Goal: Transaction & Acquisition: Purchase product/service

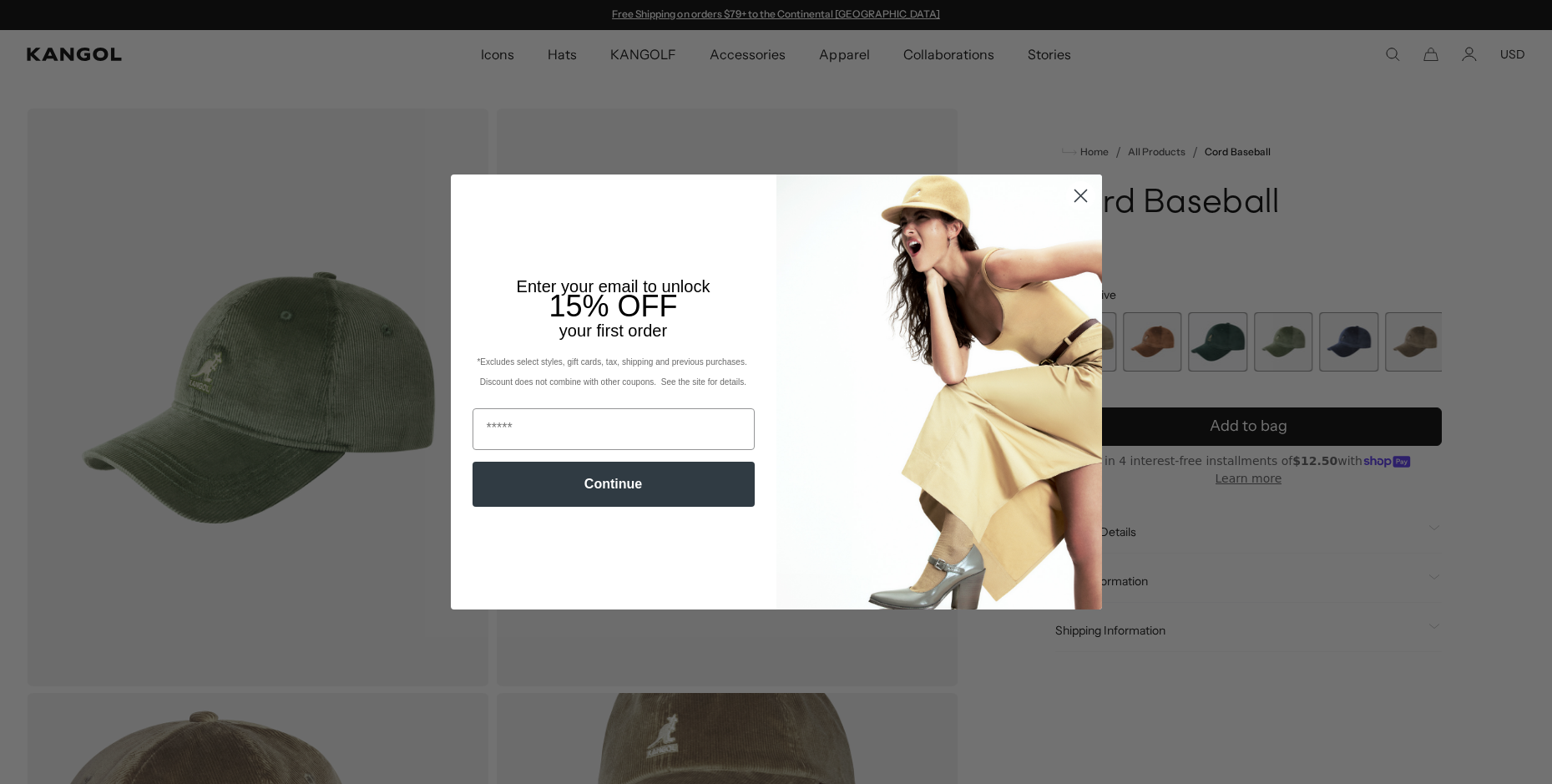
click at [1067, 209] on circle "Close dialog" at bounding box center [1079, 196] width 28 height 28
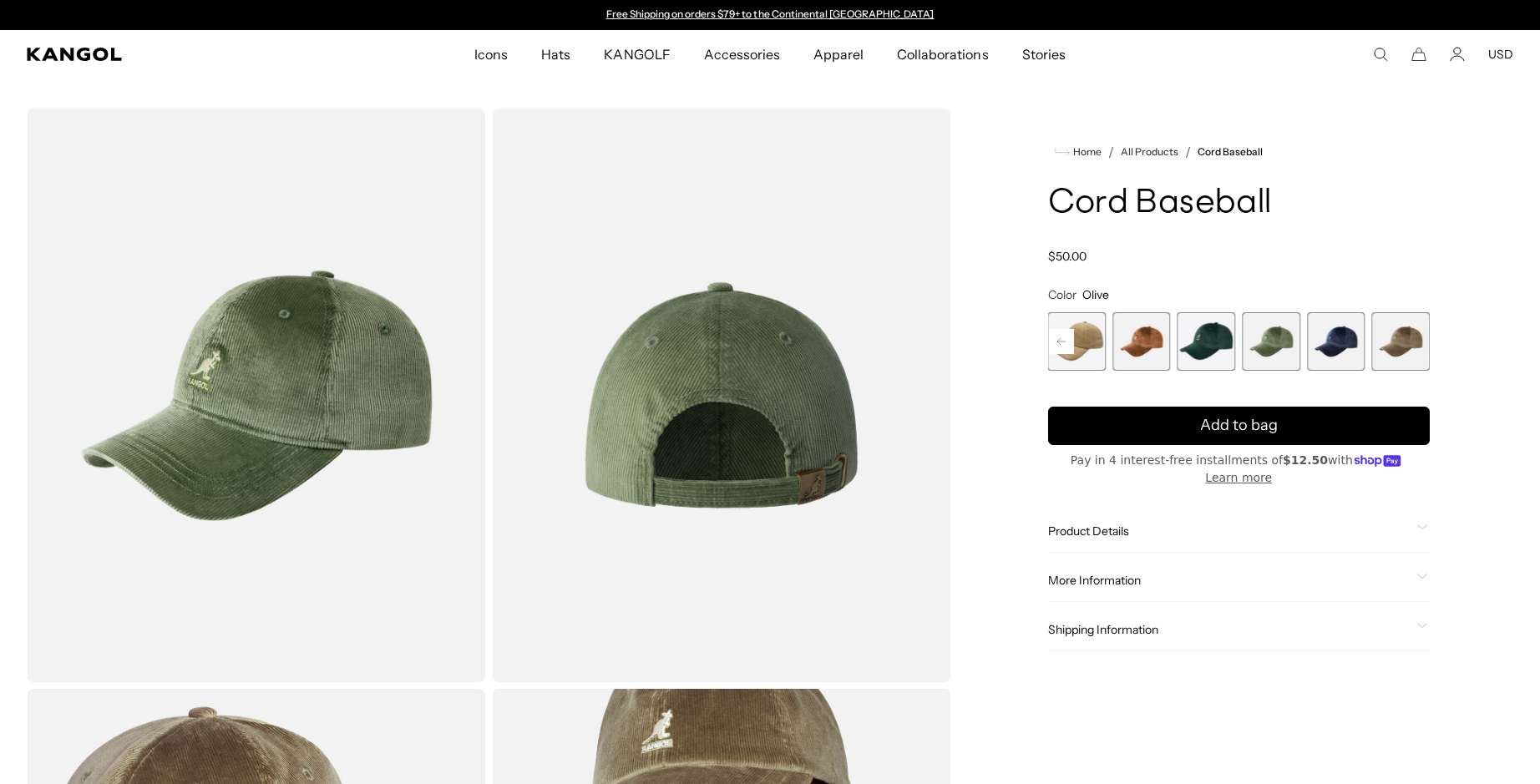
click at [1263, 342] on span "7 of 9" at bounding box center [1271, 341] width 58 height 58
click at [1218, 342] on span "6 of 9" at bounding box center [1206, 341] width 58 height 58
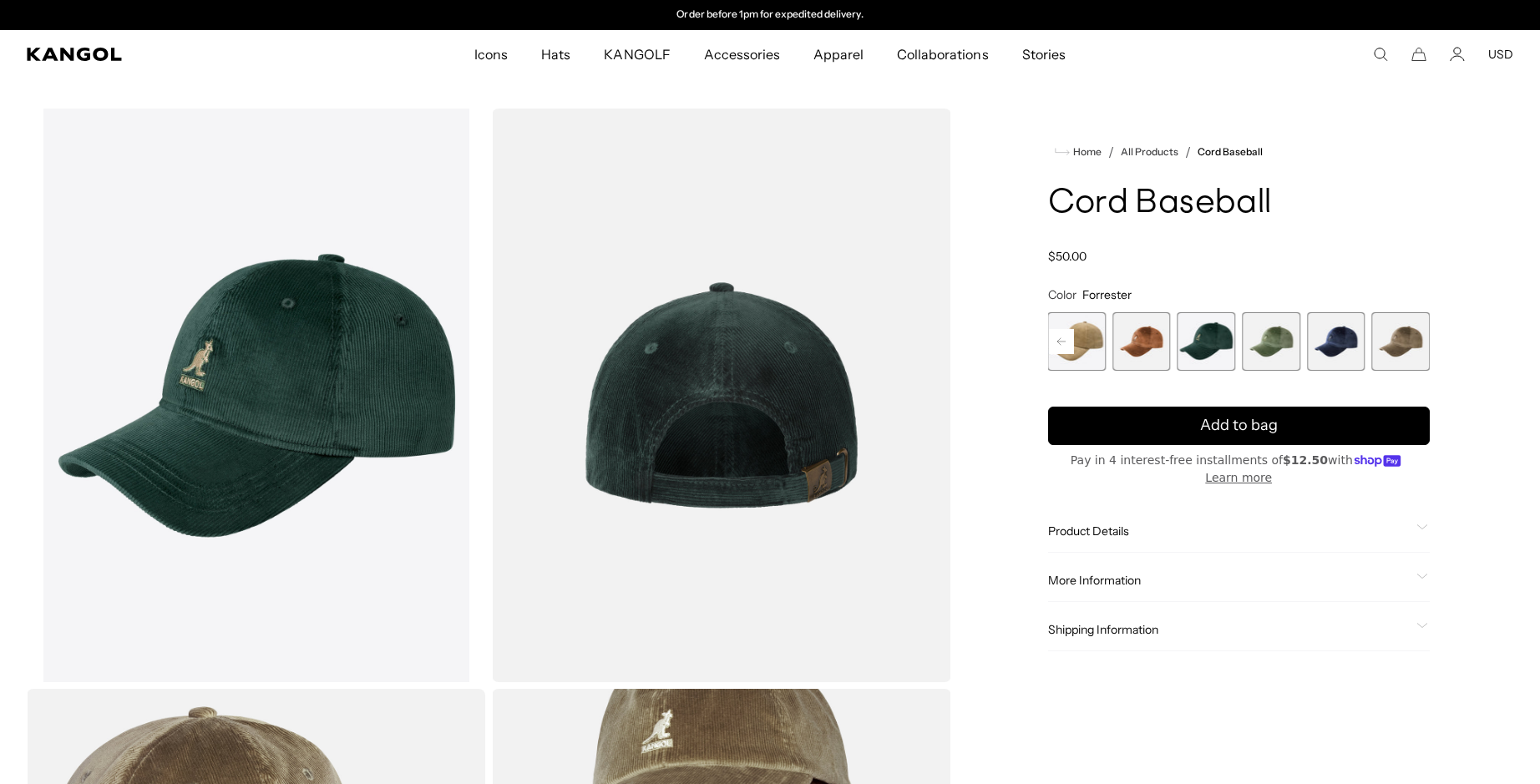
click at [1283, 350] on span "7 of 9" at bounding box center [1271, 341] width 58 height 58
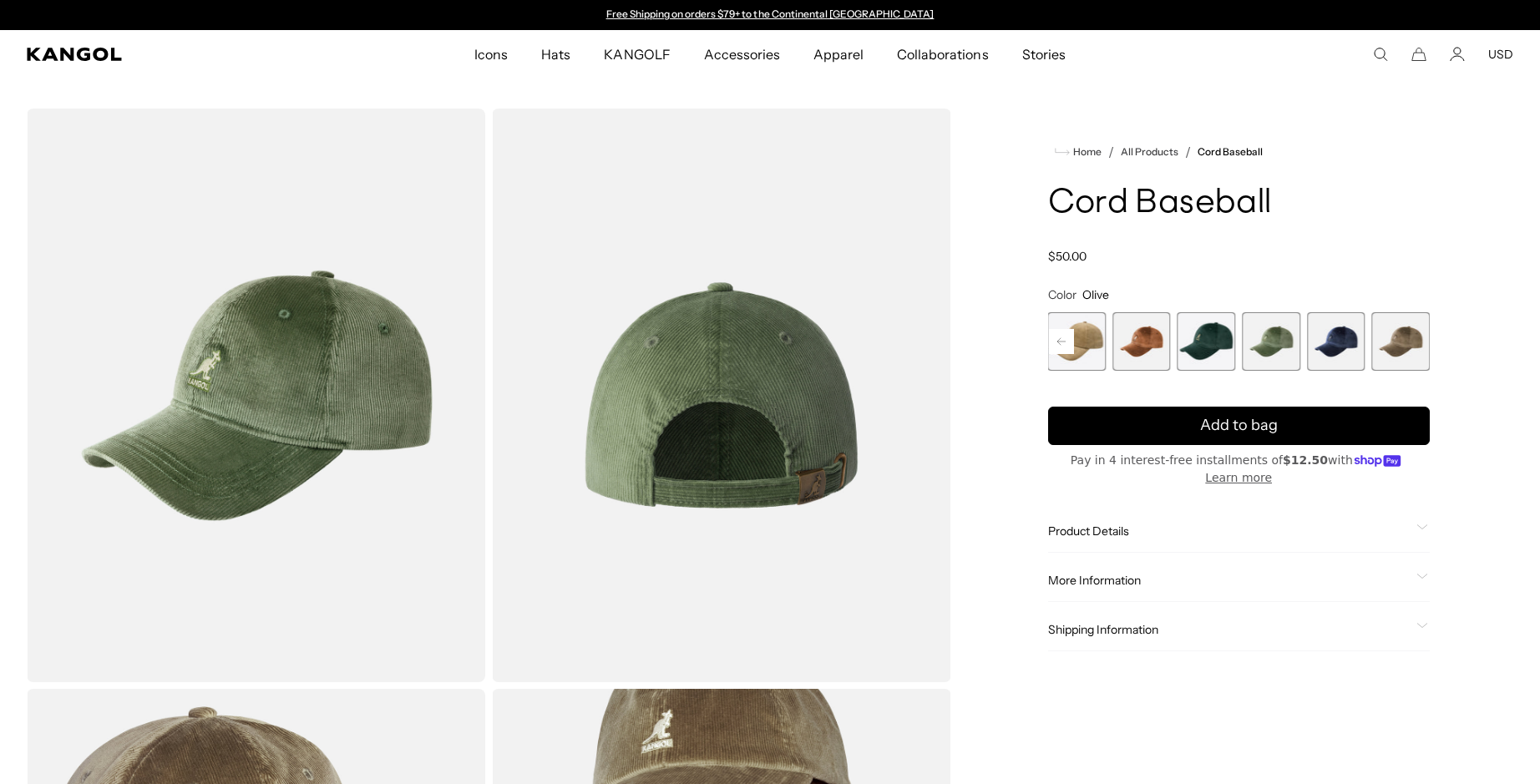
click at [1204, 348] on span "6 of 9" at bounding box center [1206, 341] width 58 height 58
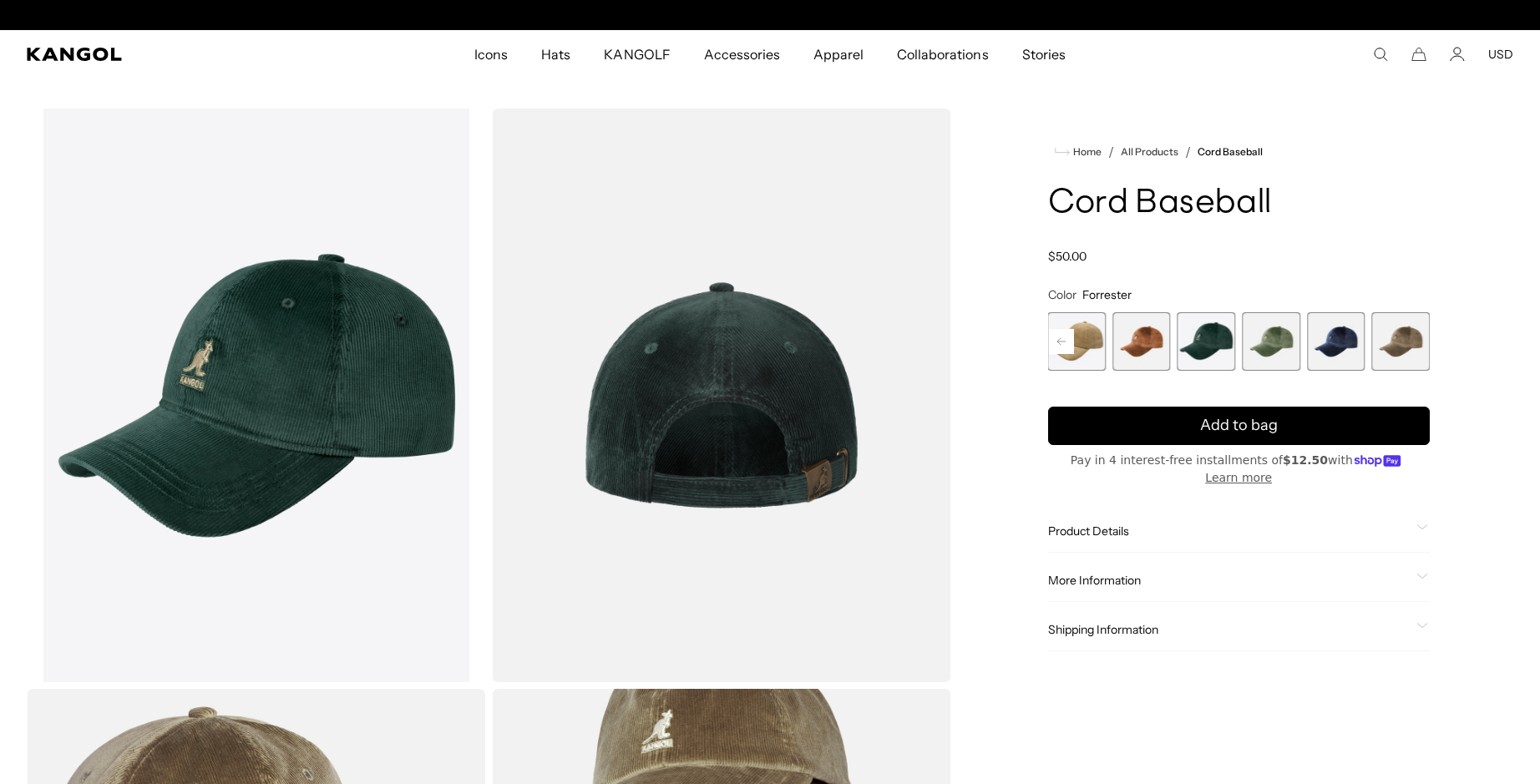
scroll to position [0, 344]
click at [1272, 344] on span "7 of 9" at bounding box center [1271, 341] width 58 height 58
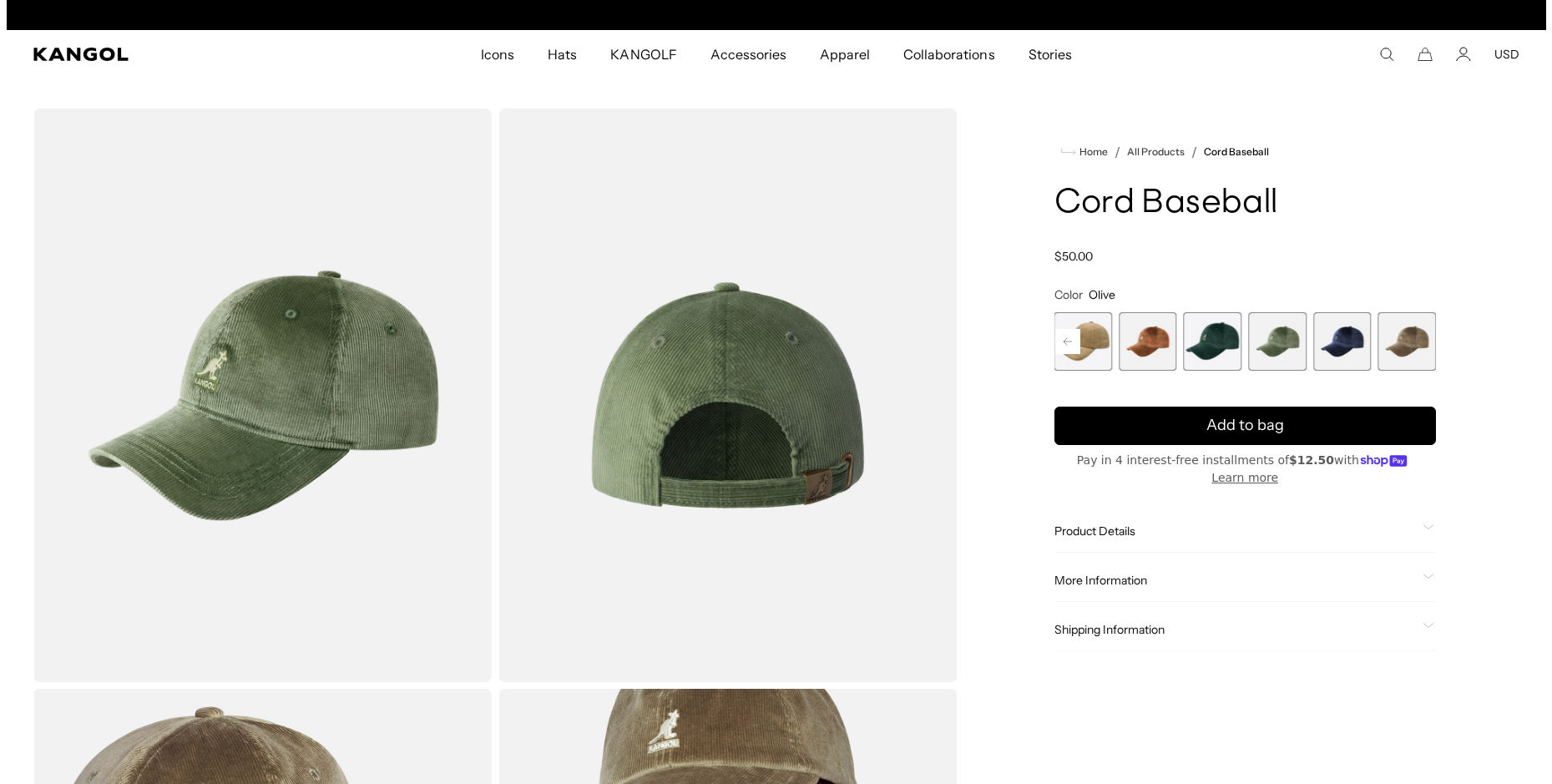
scroll to position [0, 344]
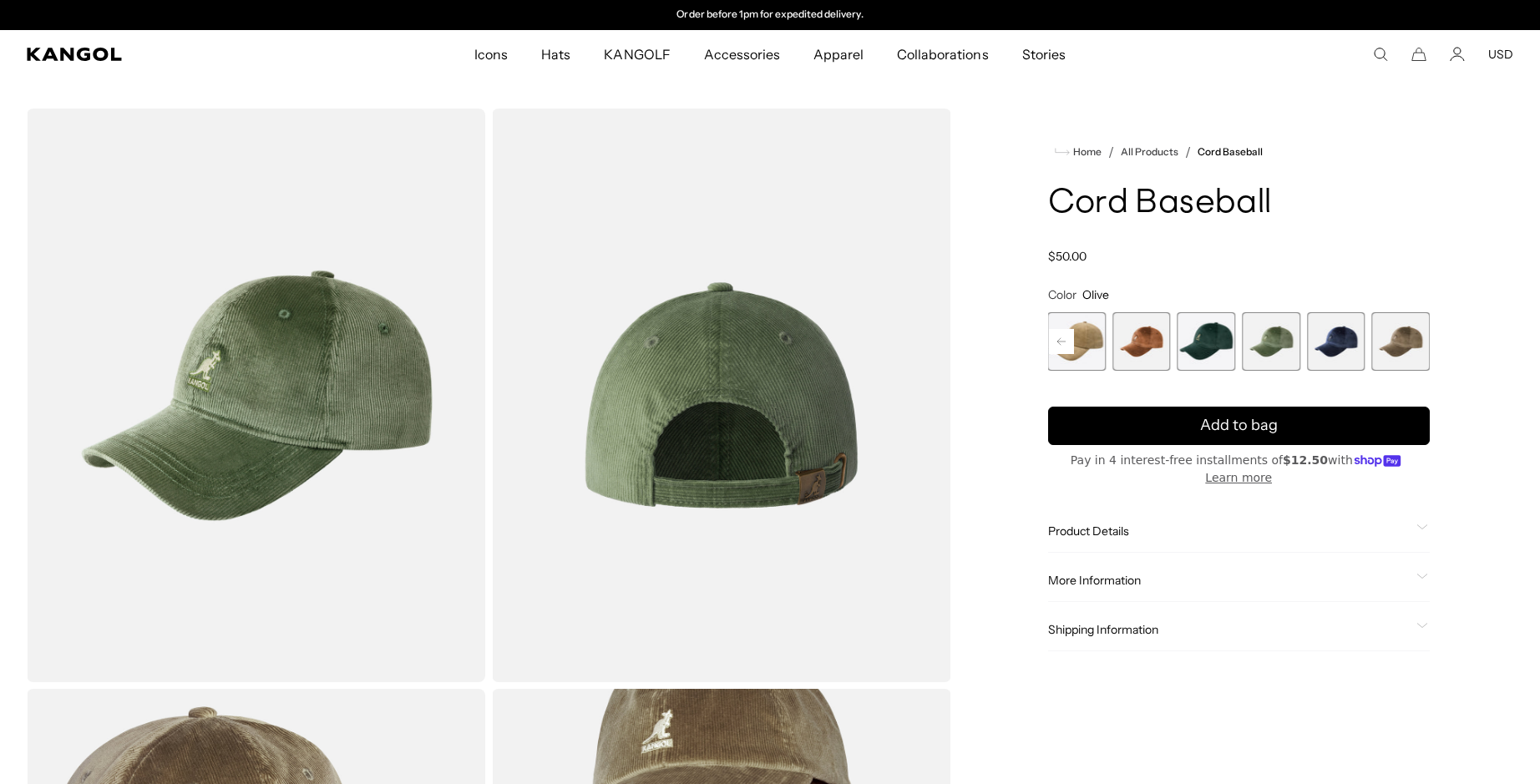
click at [1376, 57] on icon "Search here" at bounding box center [1380, 54] width 15 height 15
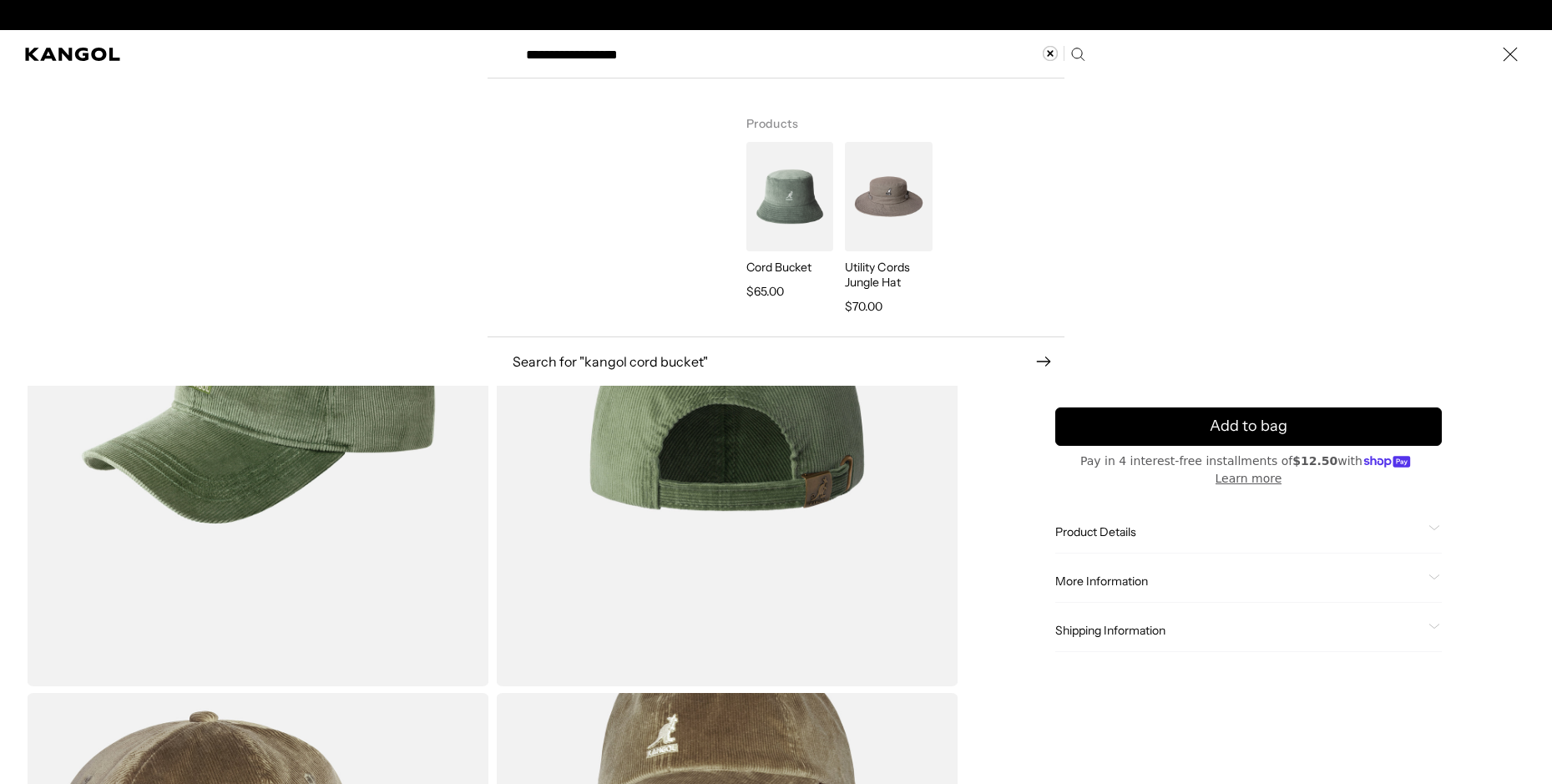
scroll to position [0, 0]
type input "**********"
click at [779, 205] on img "Search here" at bounding box center [789, 197] width 87 height 110
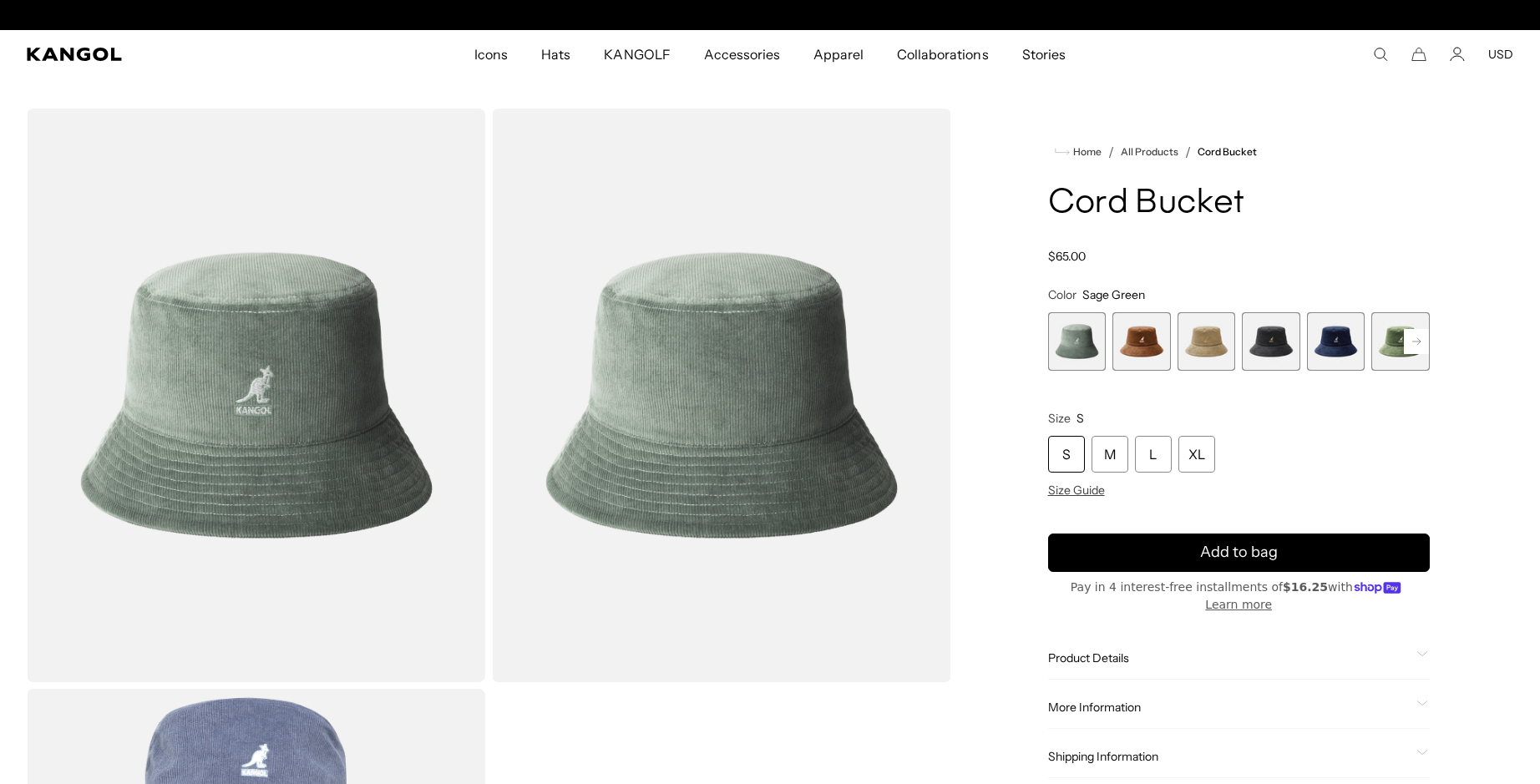
scroll to position [0, 344]
click at [1388, 348] on span "6 of 9" at bounding box center [1400, 341] width 58 height 58
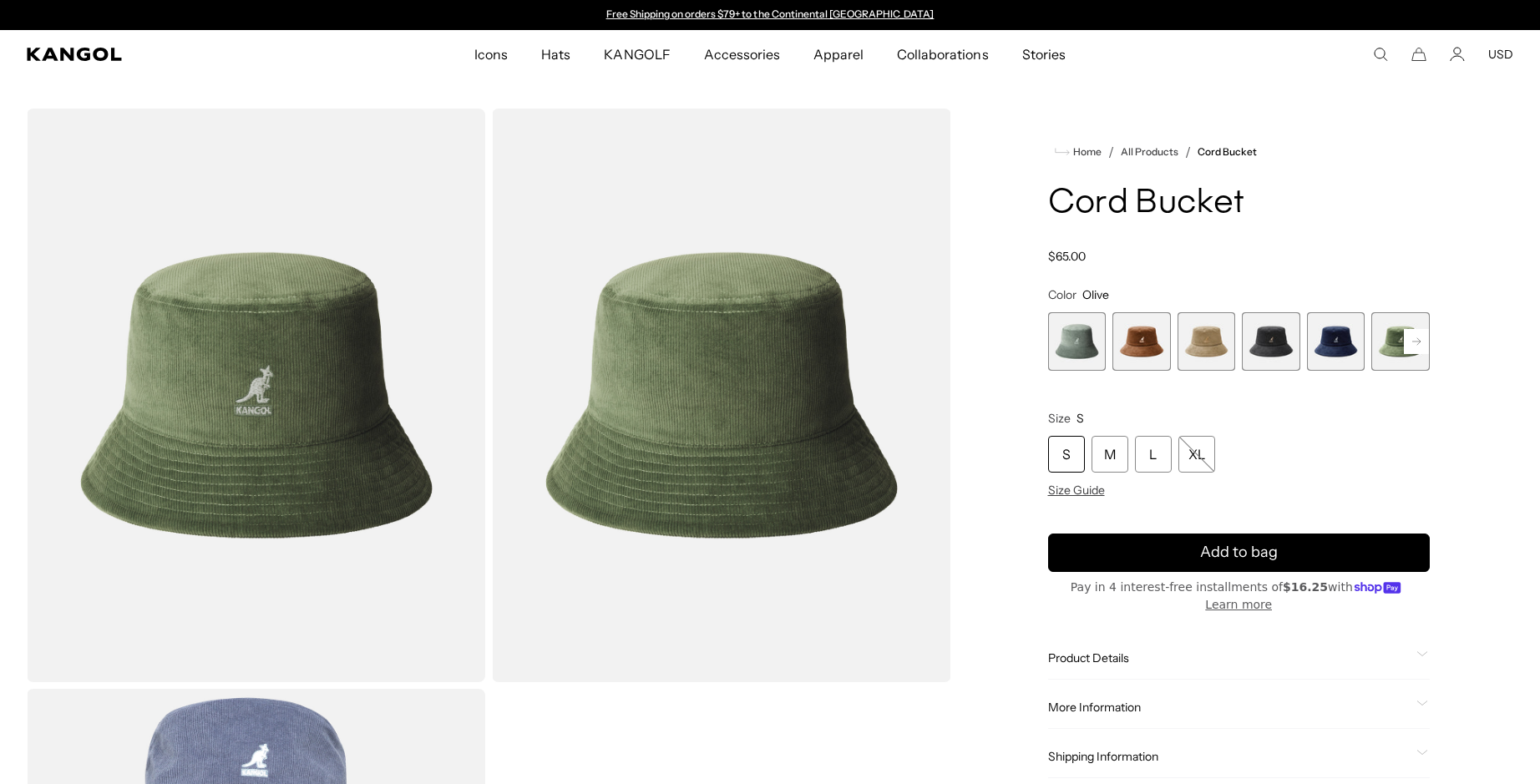
click at [1078, 350] on span "1 of 9" at bounding box center [1077, 341] width 58 height 58
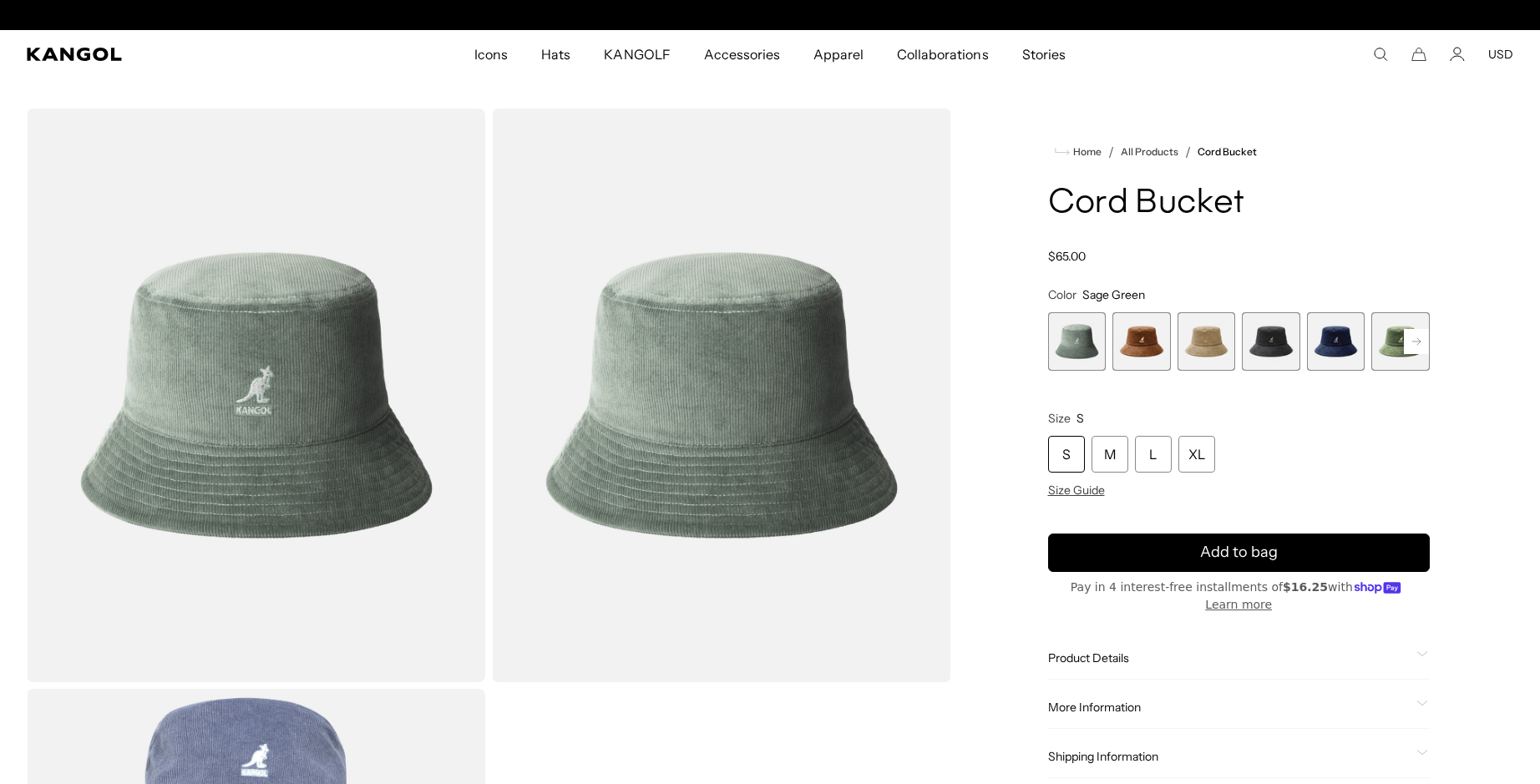
scroll to position [0, 344]
click at [1401, 345] on span "6 of 9" at bounding box center [1400, 341] width 58 height 58
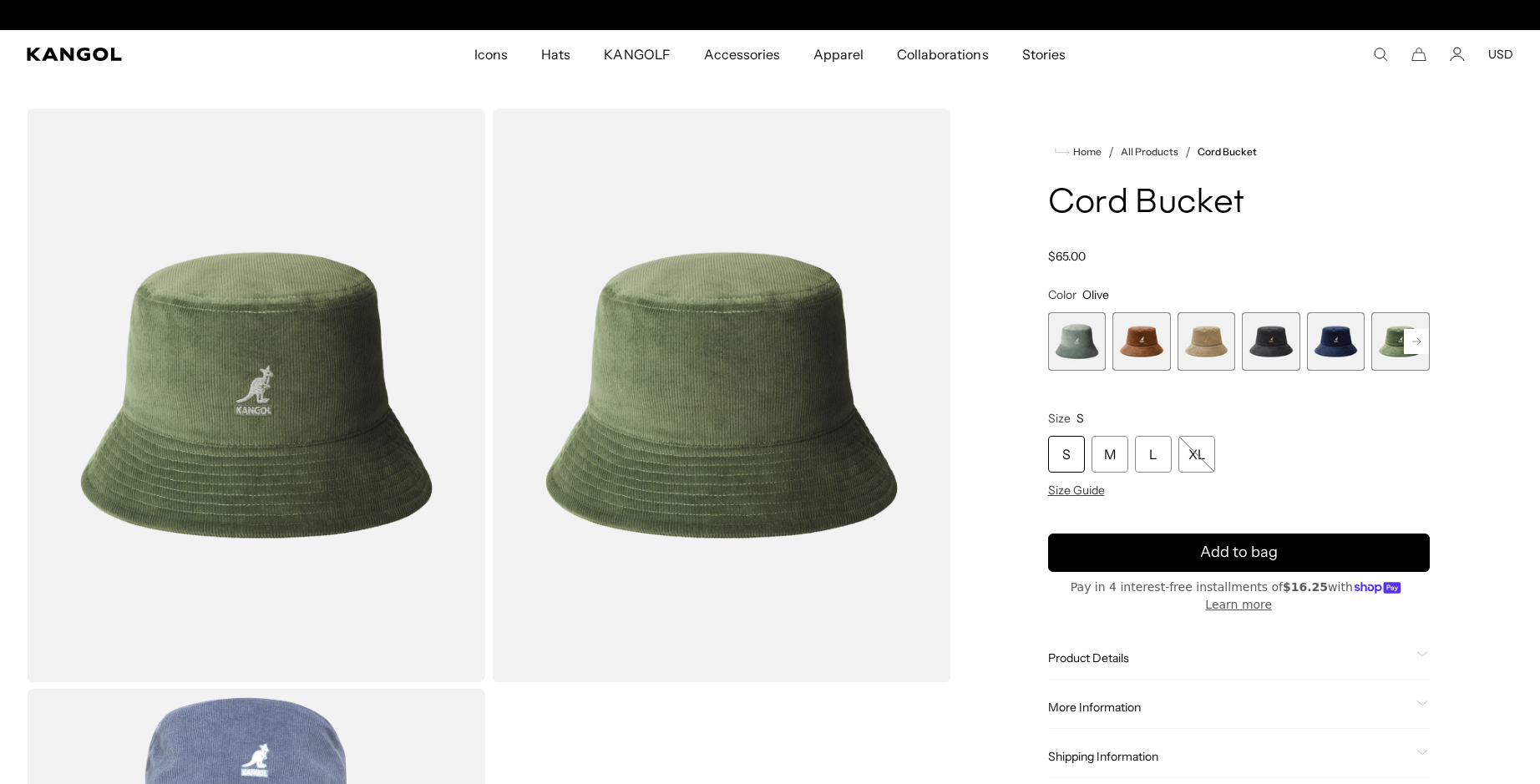
scroll to position [0, 344]
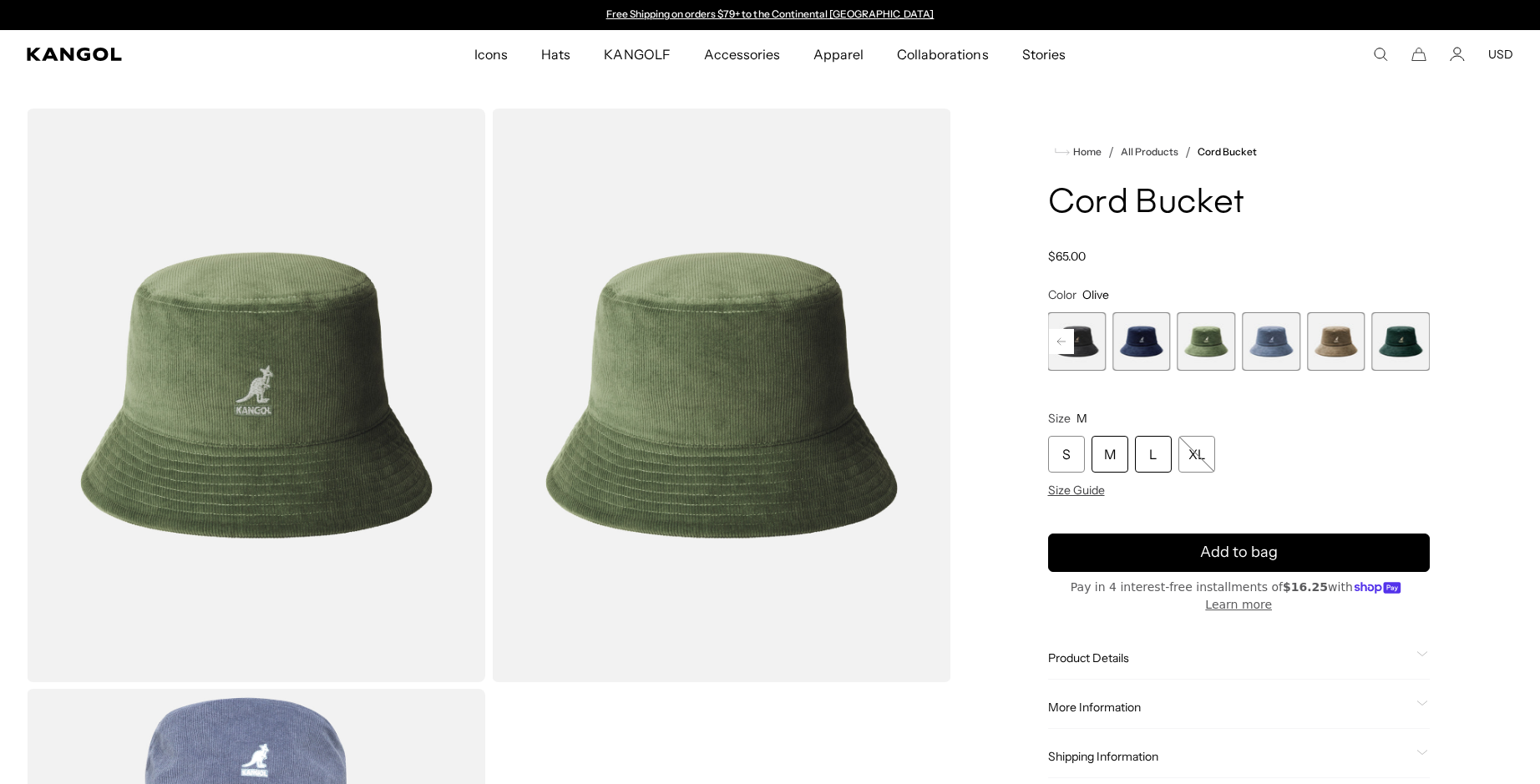
click at [1159, 456] on div "L" at bounding box center [1153, 454] width 36 height 36
click at [1198, 347] on span "6 of 9" at bounding box center [1206, 341] width 58 height 58
click at [1153, 454] on div "L" at bounding box center [1153, 454] width 36 height 36
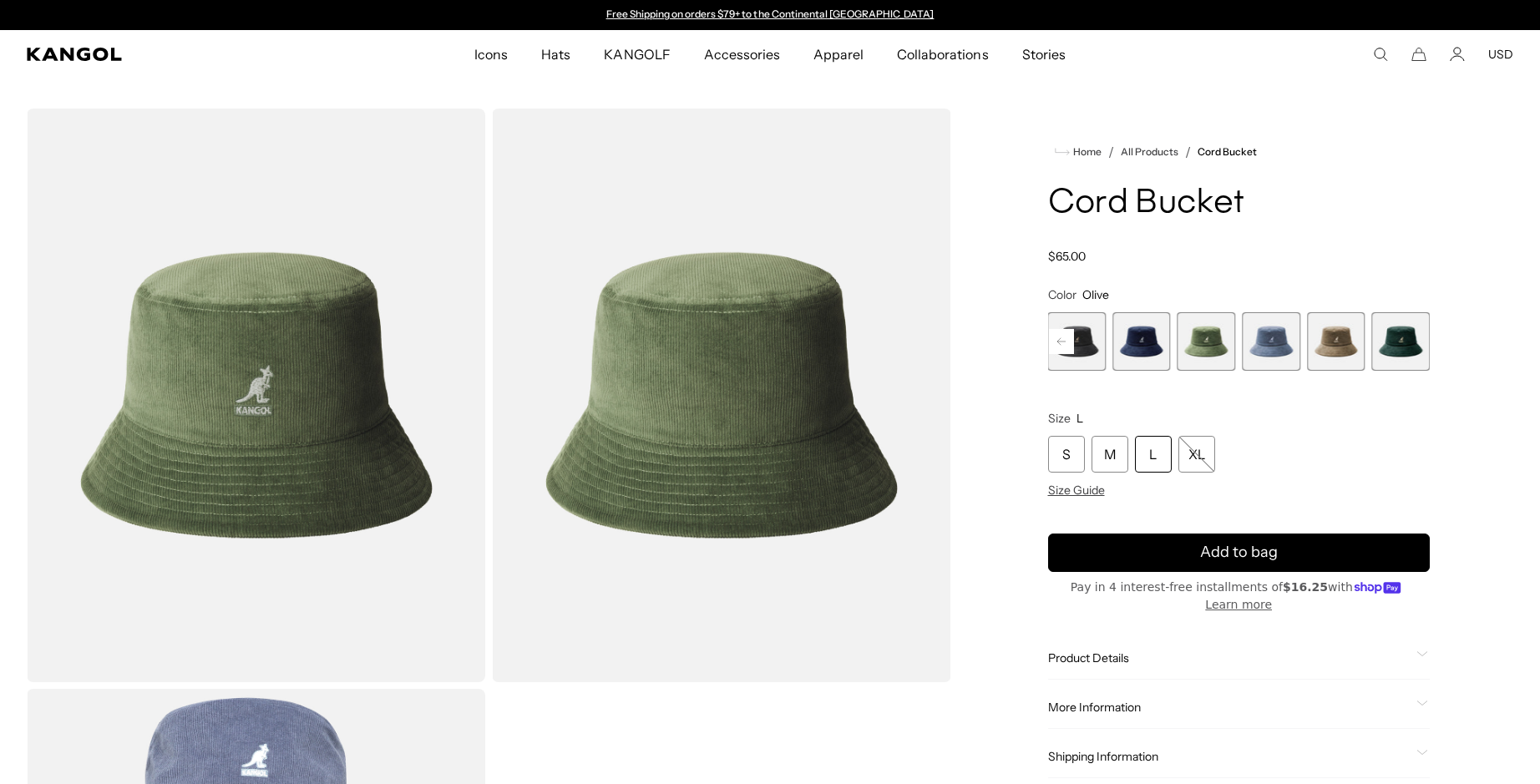
drag, startPoint x: 1153, startPoint y: 454, endPoint x: 1310, endPoint y: 441, distance: 157.5
click at [1310, 441] on div "S M L XL" at bounding box center [1239, 454] width 382 height 36
click at [1196, 456] on div "XL" at bounding box center [1196, 454] width 36 height 36
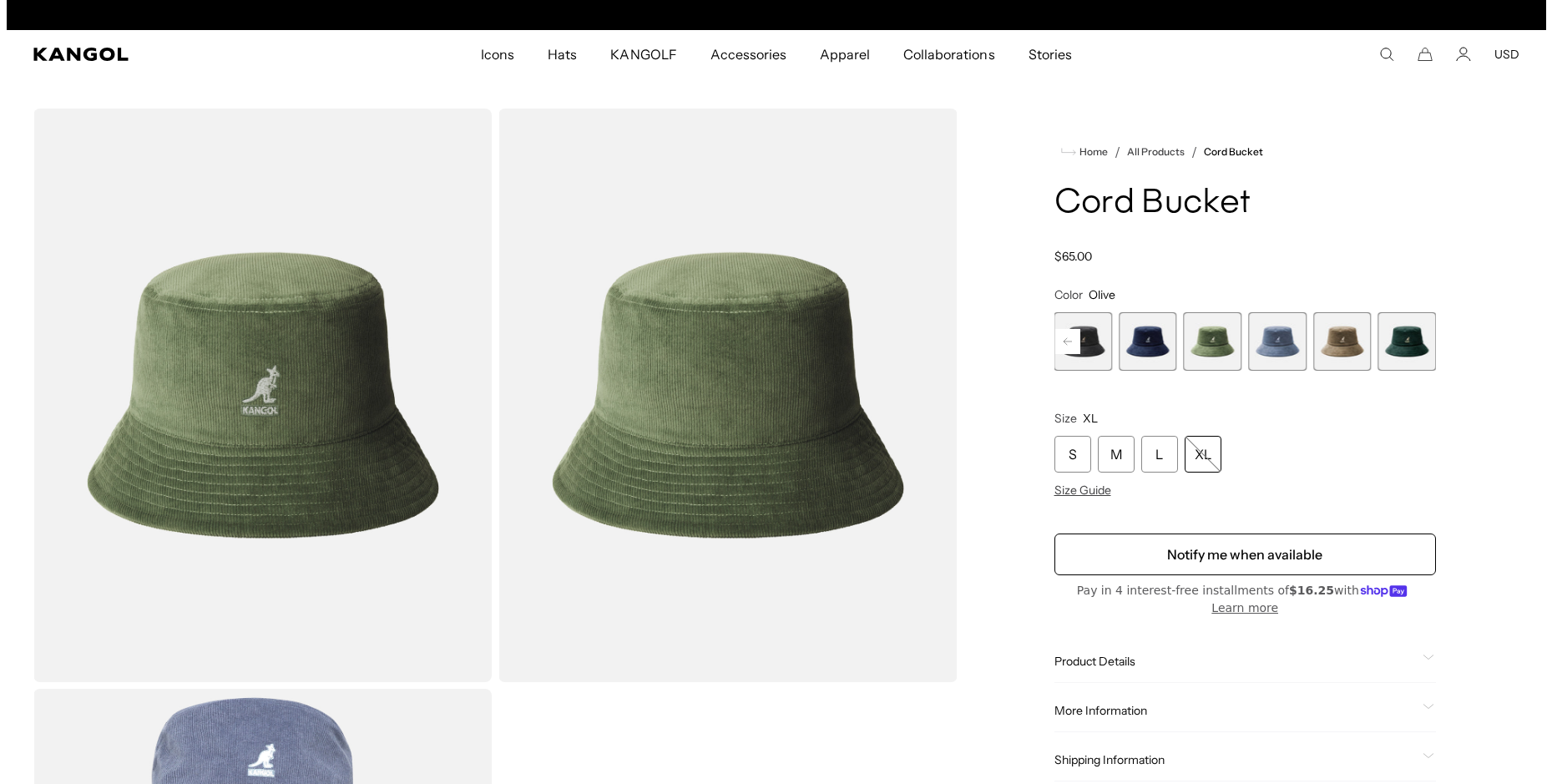
scroll to position [0, 0]
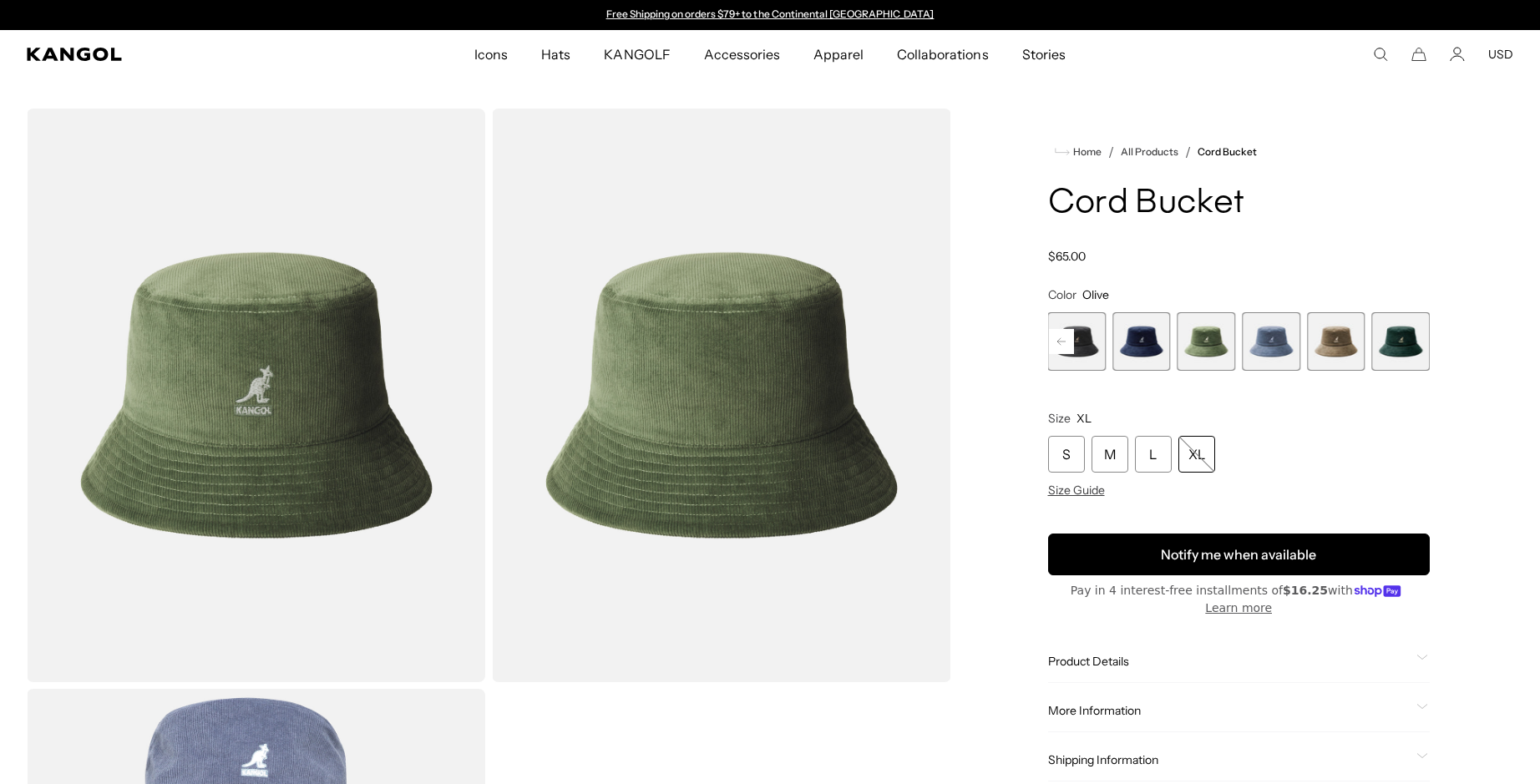
click at [1211, 555] on button "Notify me when available" at bounding box center [1239, 555] width 382 height 42
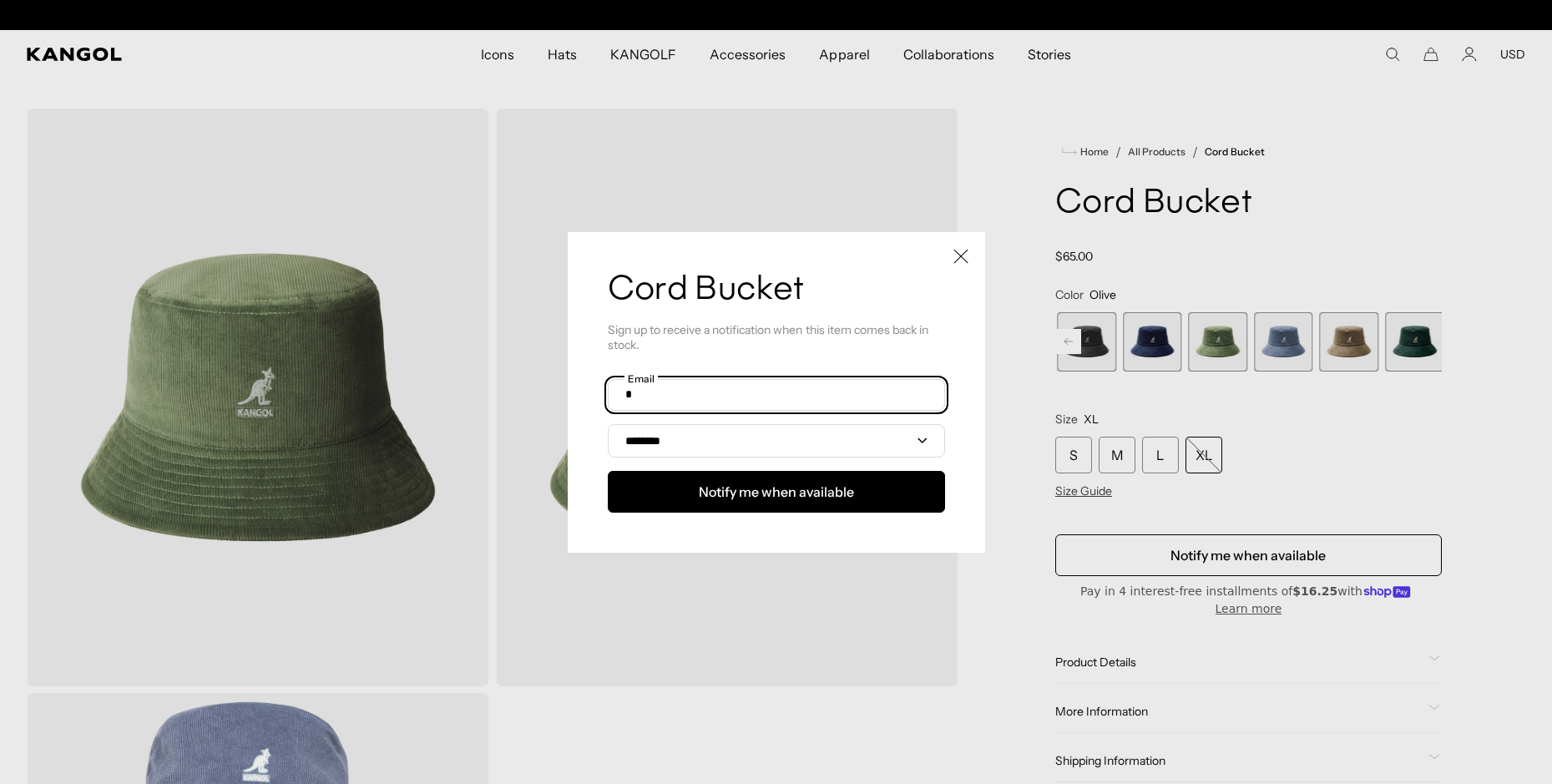
scroll to position [0, 344]
click at [713, 393] on input "text" at bounding box center [776, 394] width 337 height 32
type input "**********"
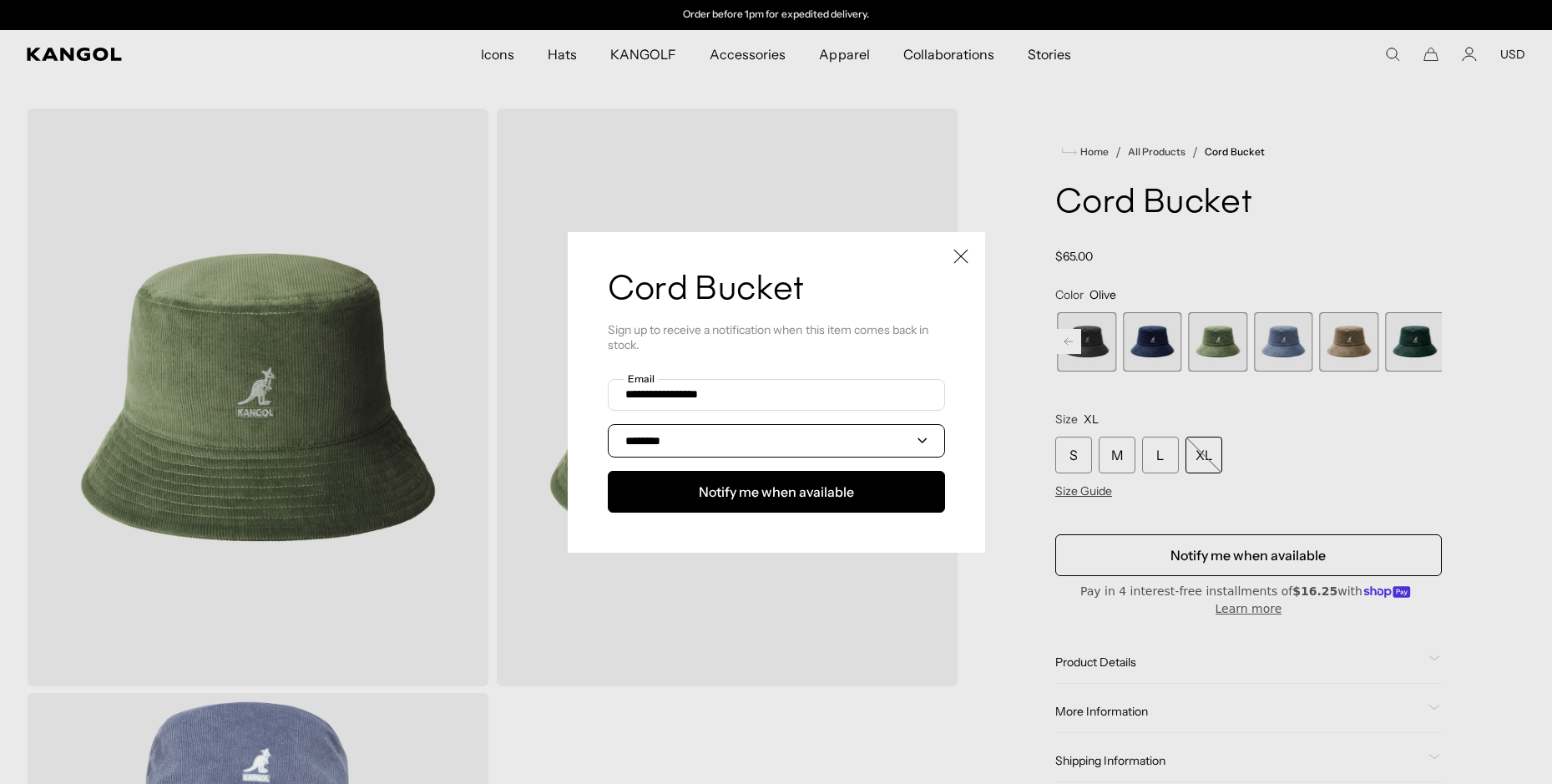
click at [917, 439] on select "**********" at bounding box center [776, 440] width 337 height 33
click at [607, 425] on select "**********" at bounding box center [776, 440] width 337 height 33
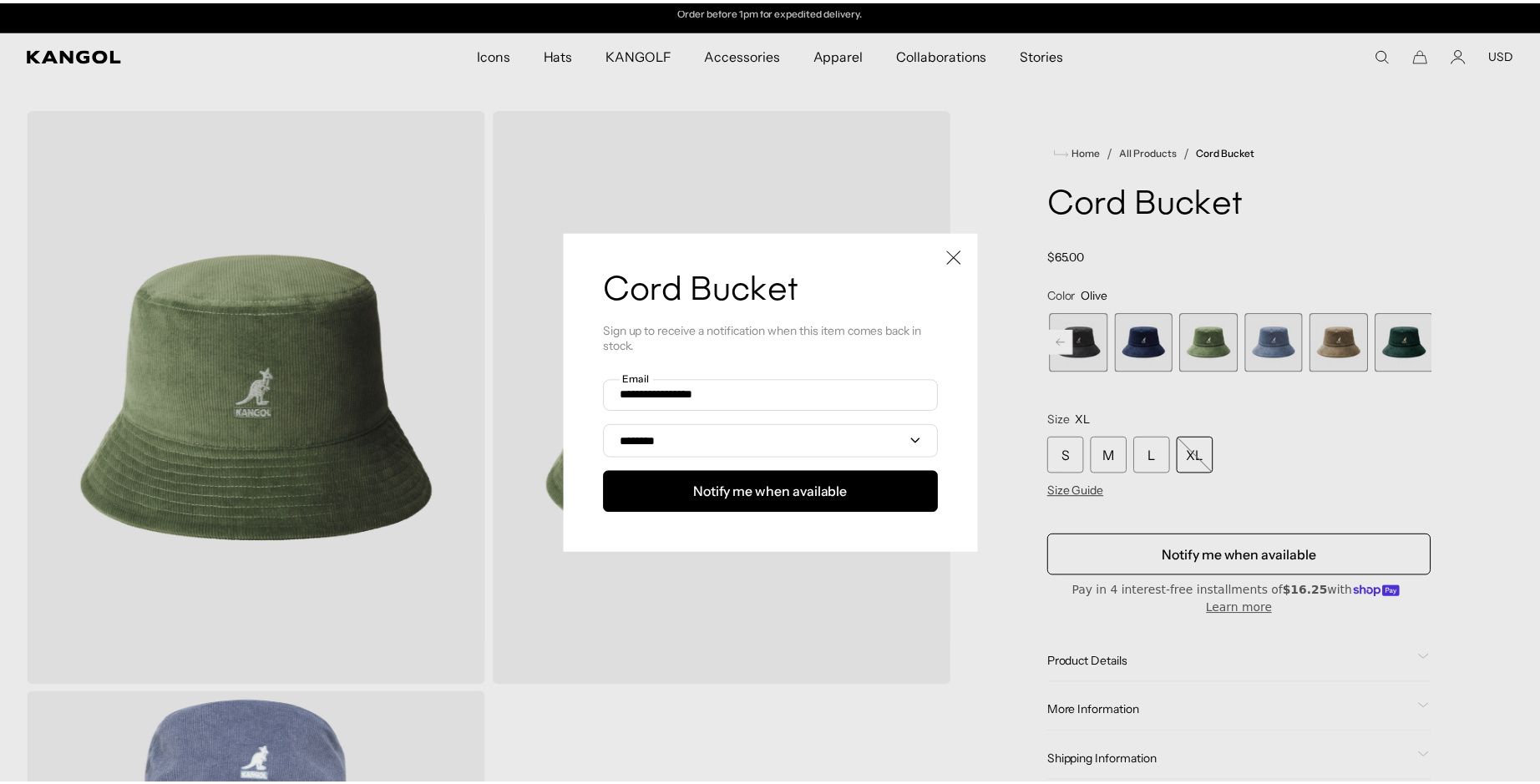
scroll to position [0, 0]
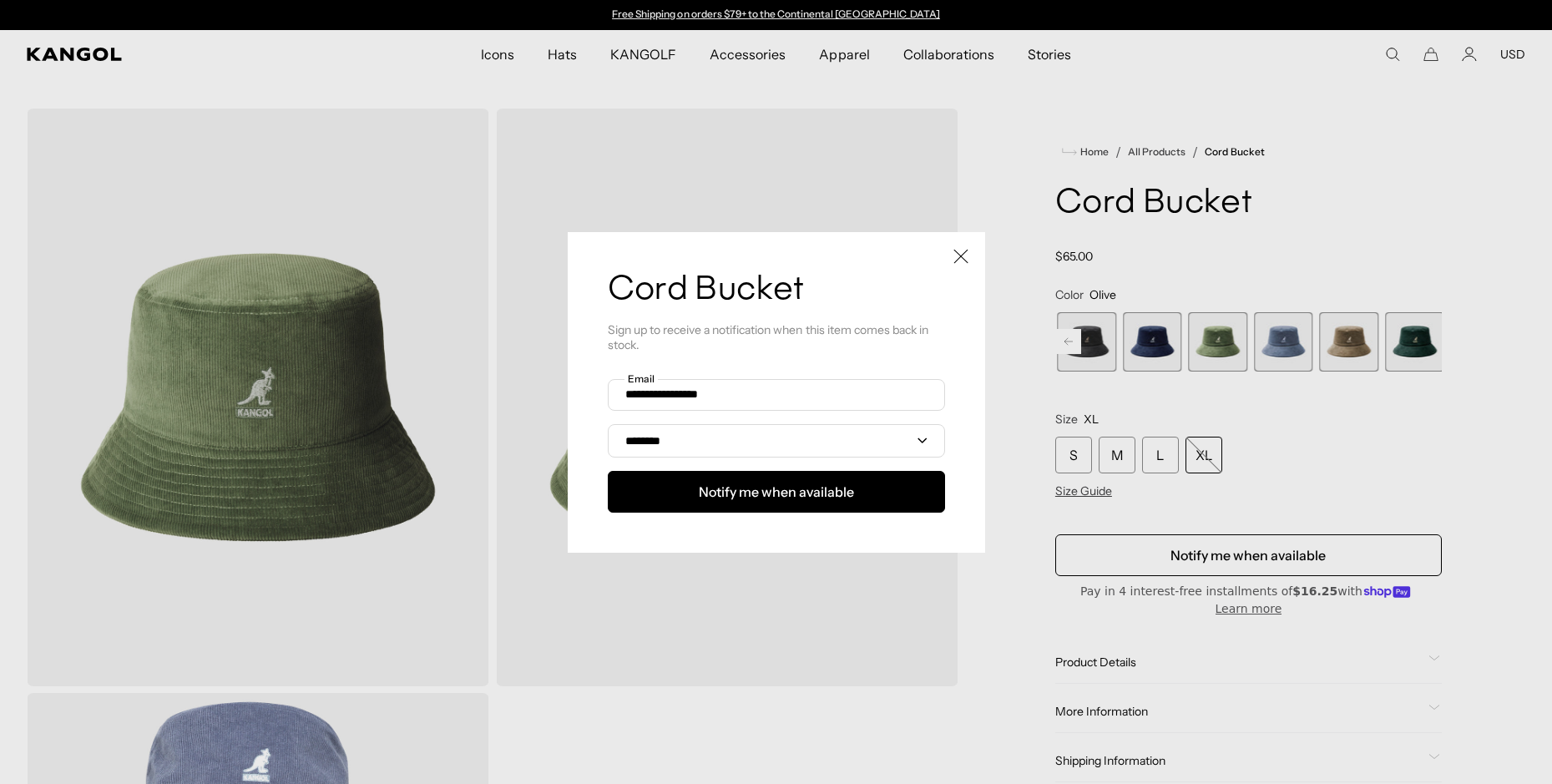
click at [1201, 456] on div at bounding box center [776, 392] width 1552 height 784
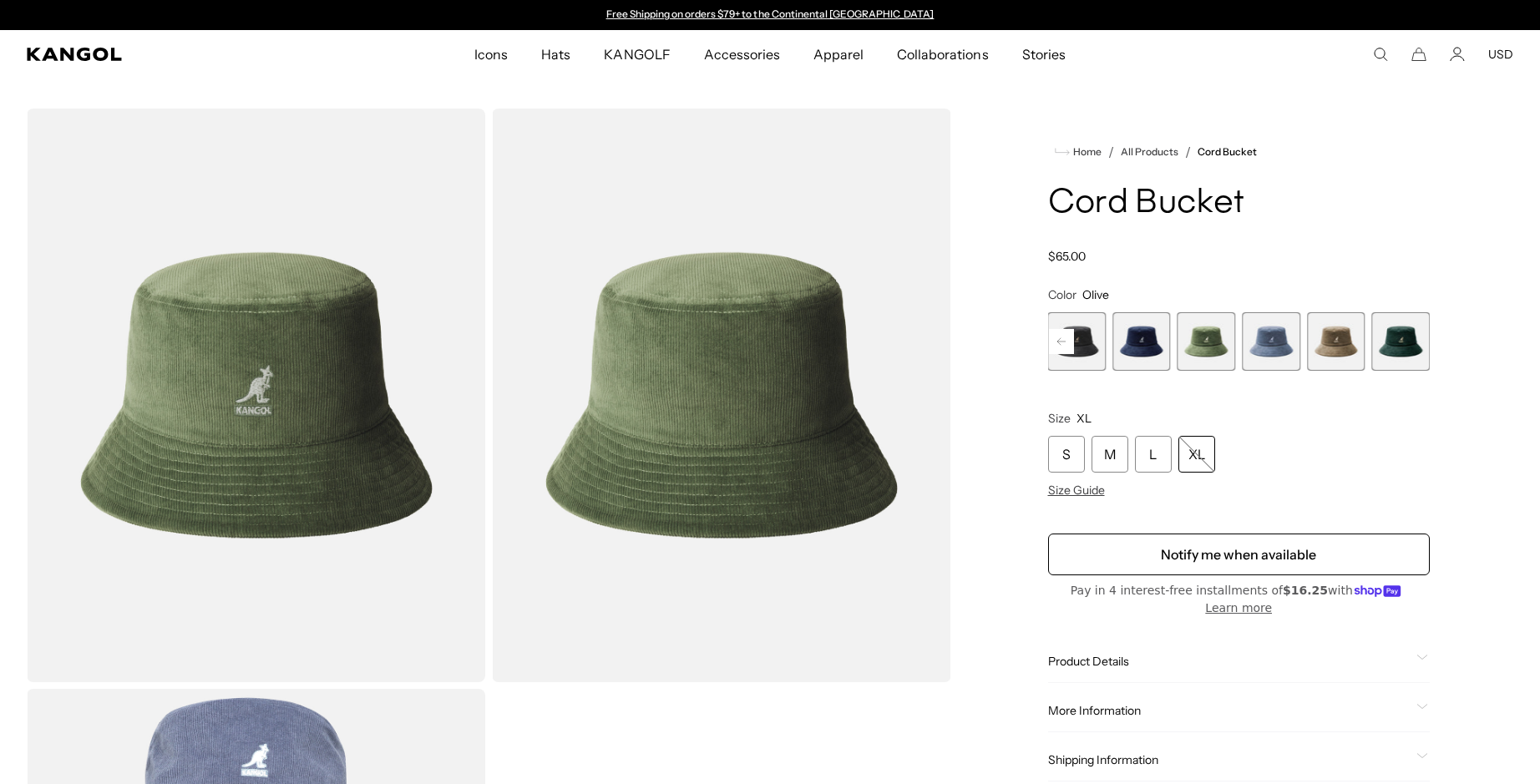
click at [1193, 455] on div "XL" at bounding box center [1196, 454] width 36 height 36
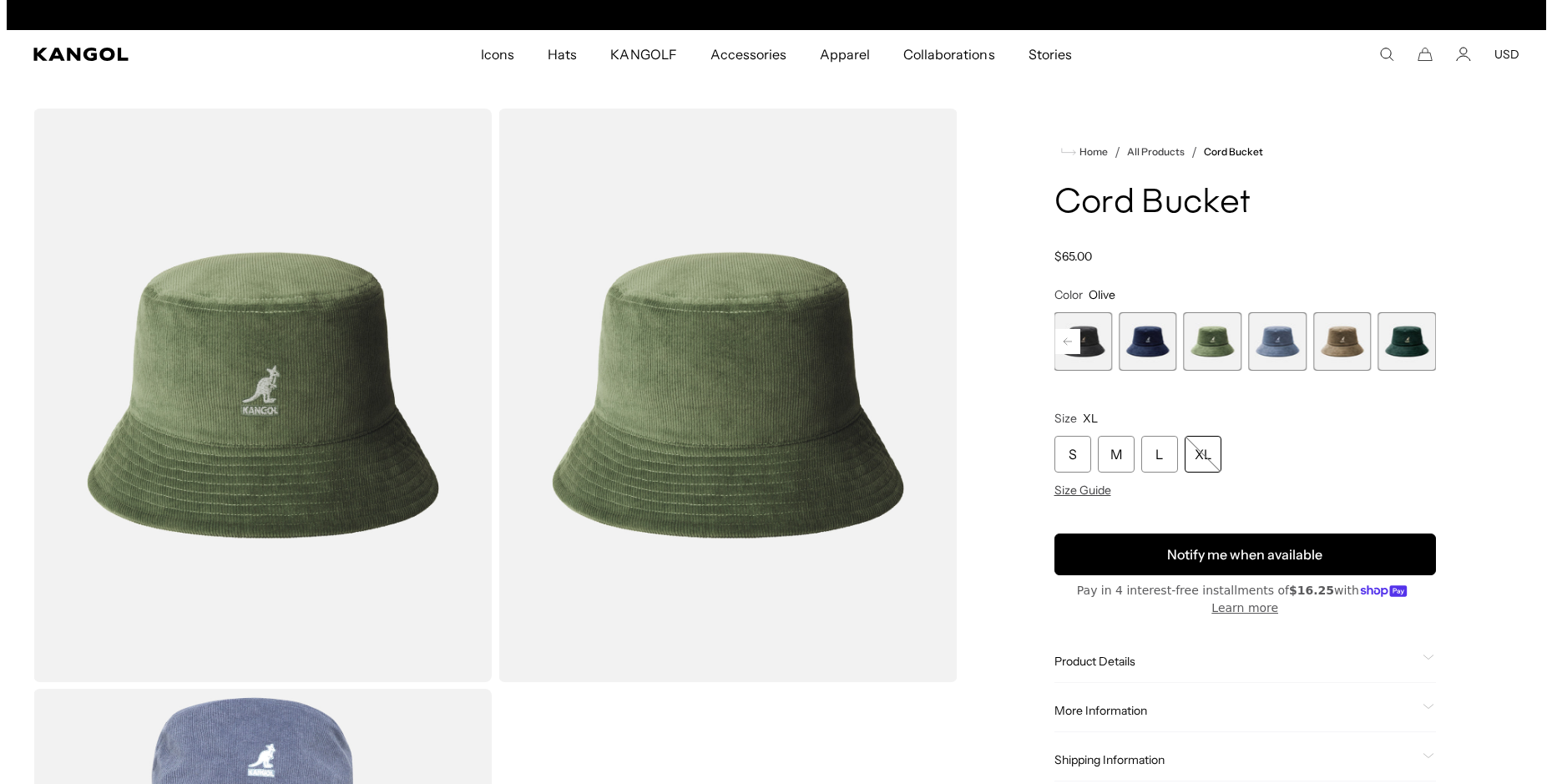
scroll to position [0, 344]
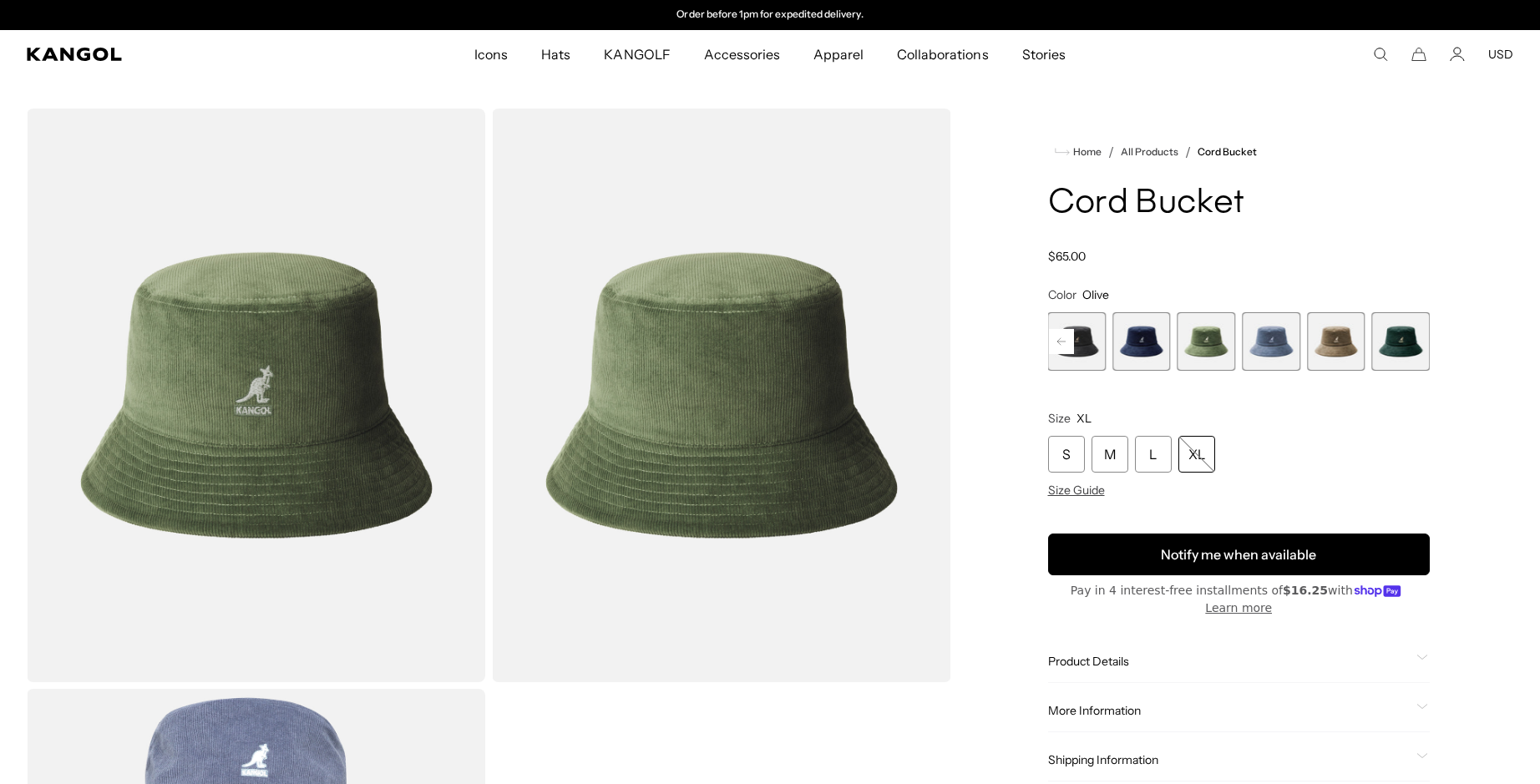
click at [1203, 559] on button "Notify me when available" at bounding box center [1239, 555] width 382 height 42
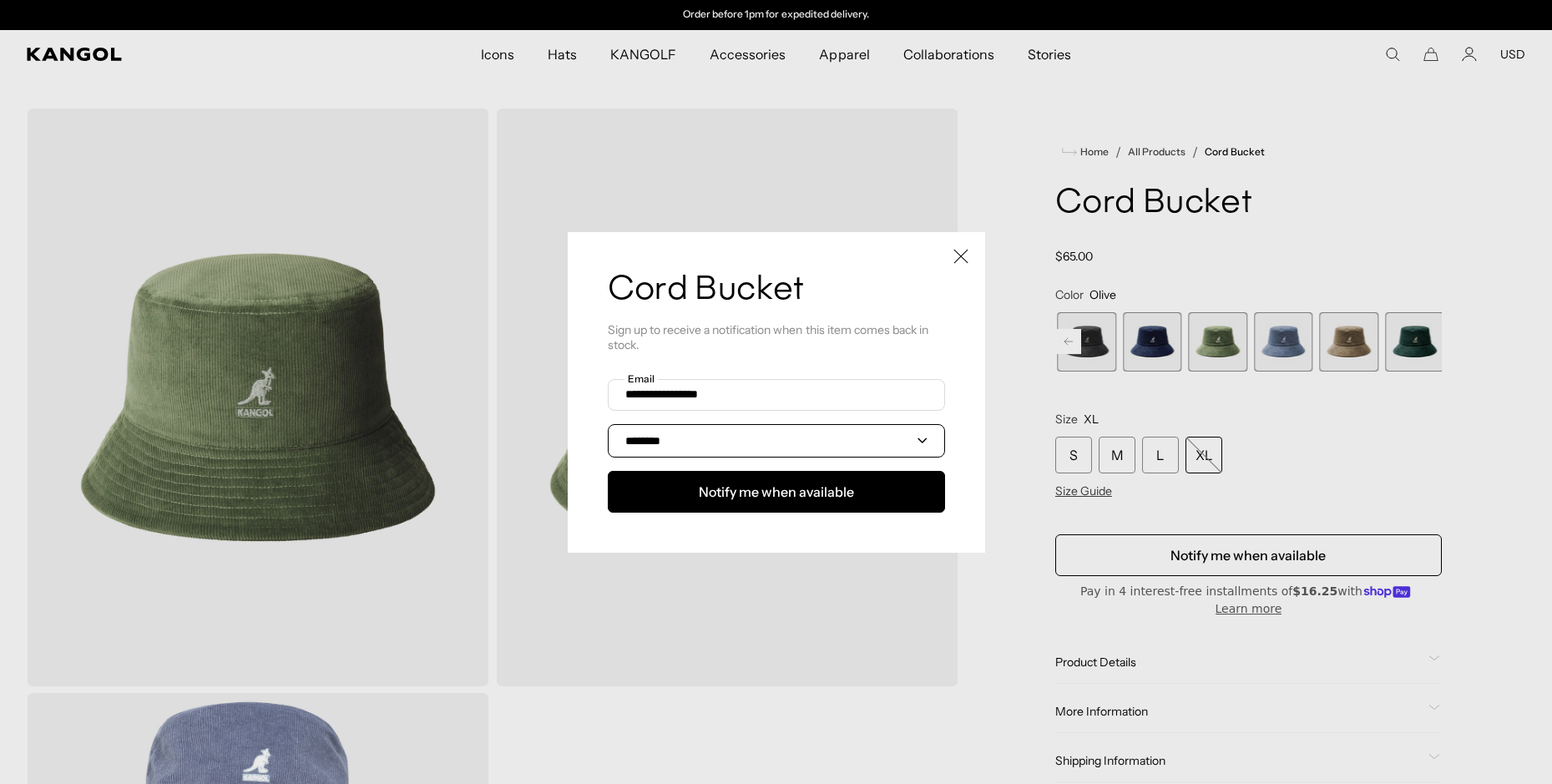
click at [679, 439] on select "**********" at bounding box center [776, 440] width 337 height 33
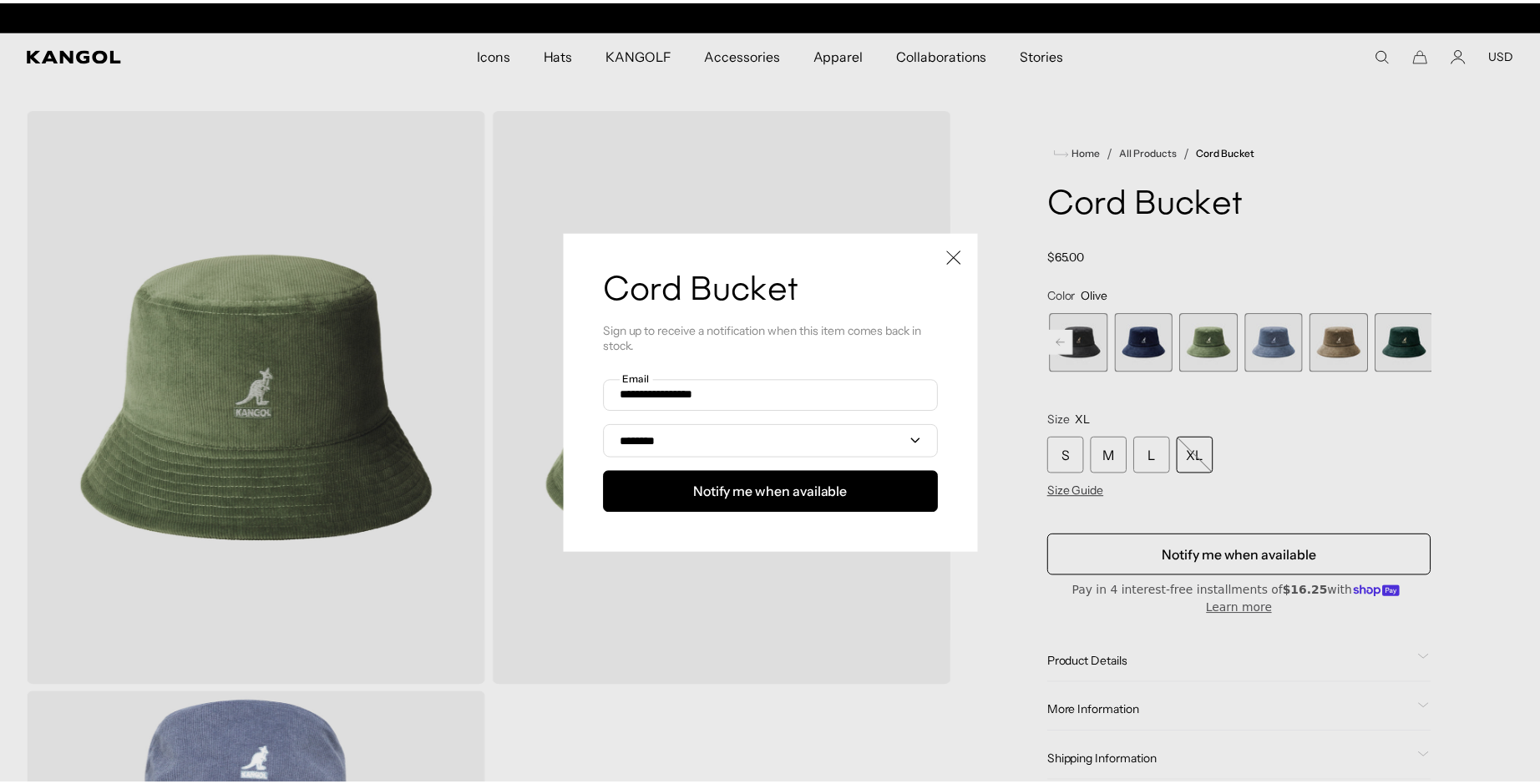
scroll to position [0, 0]
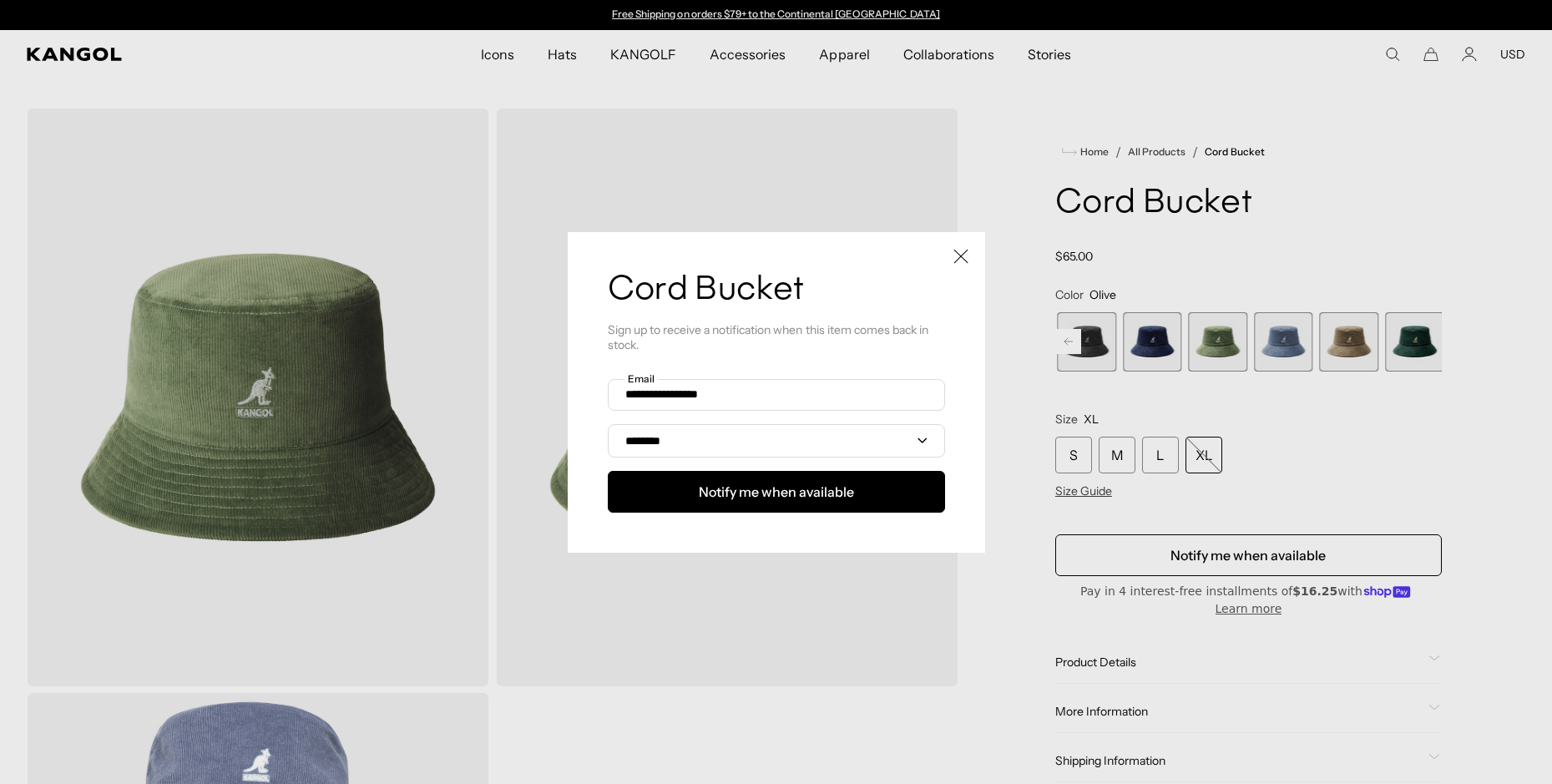
click at [956, 261] on icon "Close" at bounding box center [961, 256] width 15 height 15
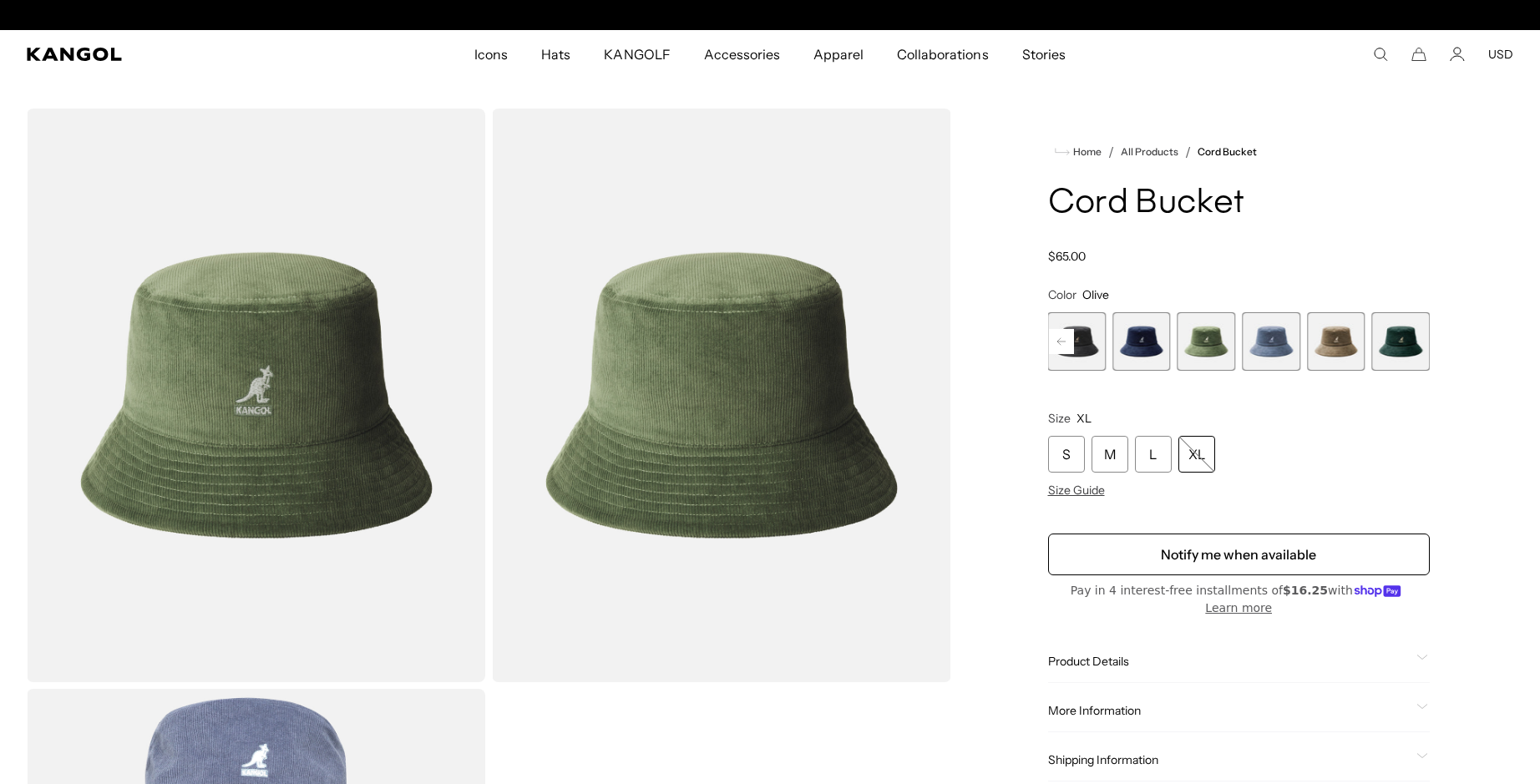
scroll to position [0, 344]
click at [1202, 353] on span "6 of 9" at bounding box center [1206, 341] width 58 height 58
